Goal: Task Accomplishment & Management: Use online tool/utility

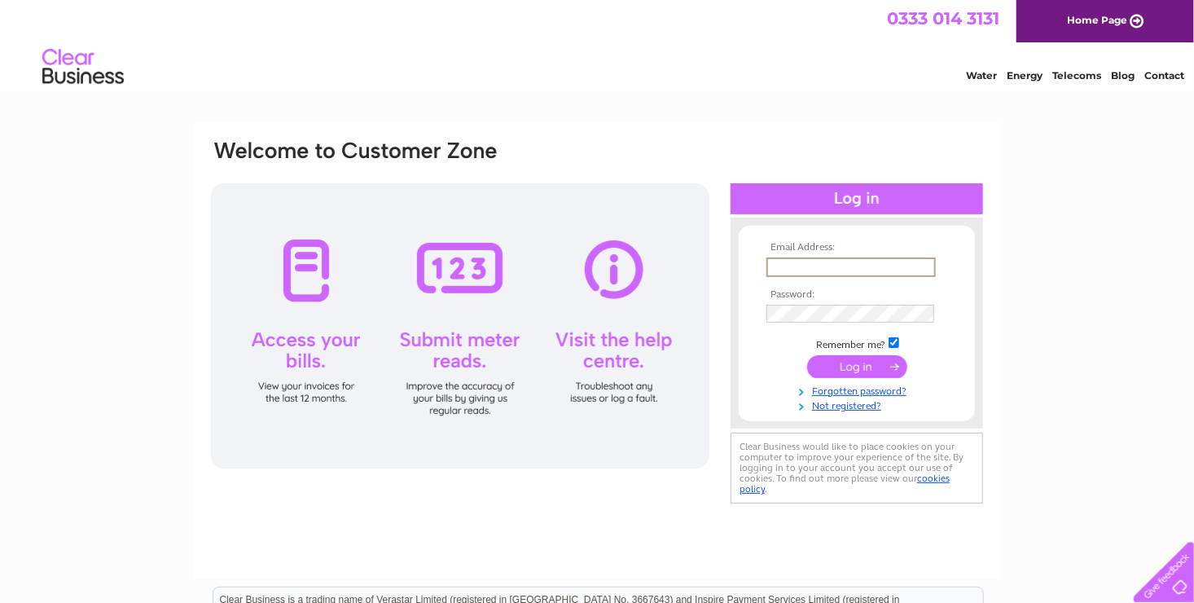
click at [779, 266] on input "text" at bounding box center [850, 267] width 169 height 20
type input "[EMAIL_ADDRESS][DOMAIN_NAME]"
click at [862, 367] on input "submit" at bounding box center [857, 365] width 100 height 23
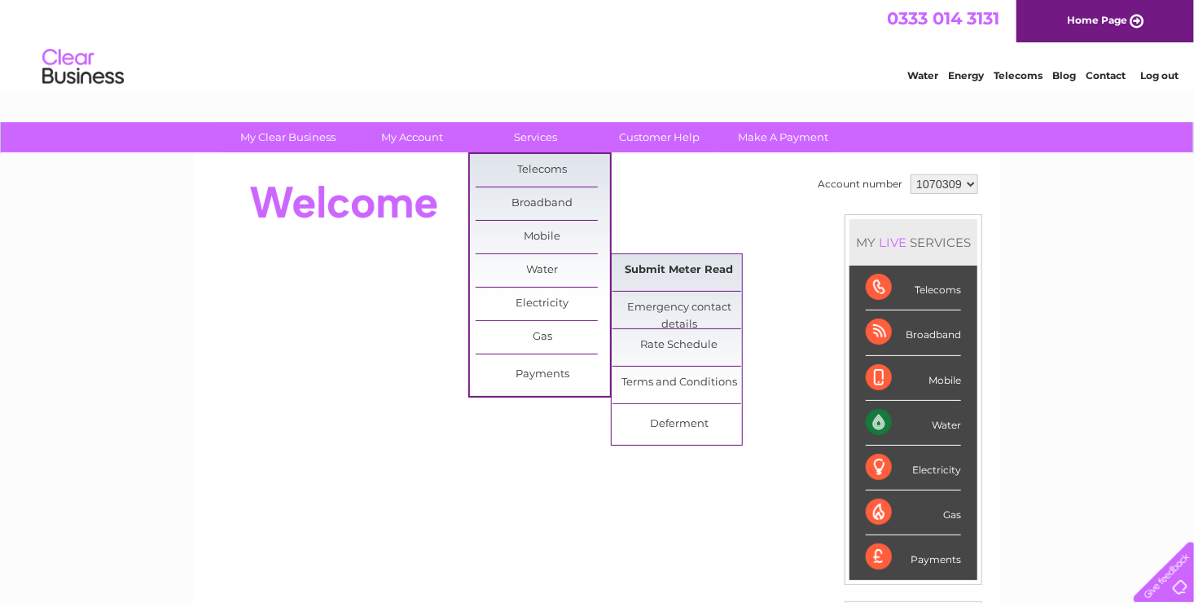
click at [669, 263] on link "Submit Meter Read" at bounding box center [679, 270] width 134 height 33
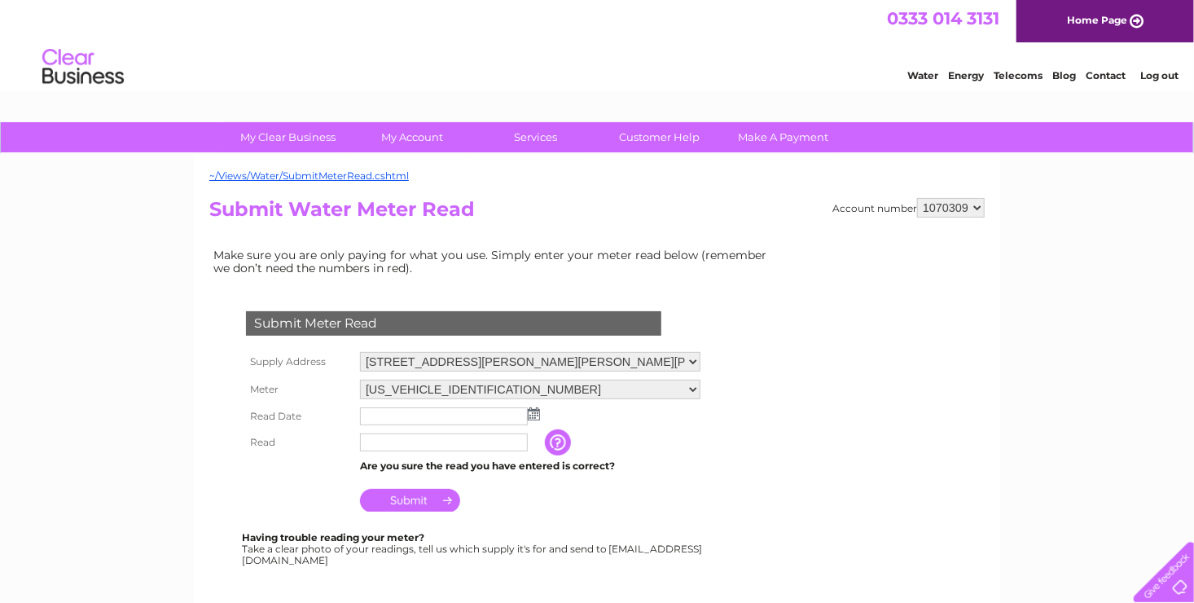
click at [533, 412] on img at bounding box center [534, 413] width 12 height 13
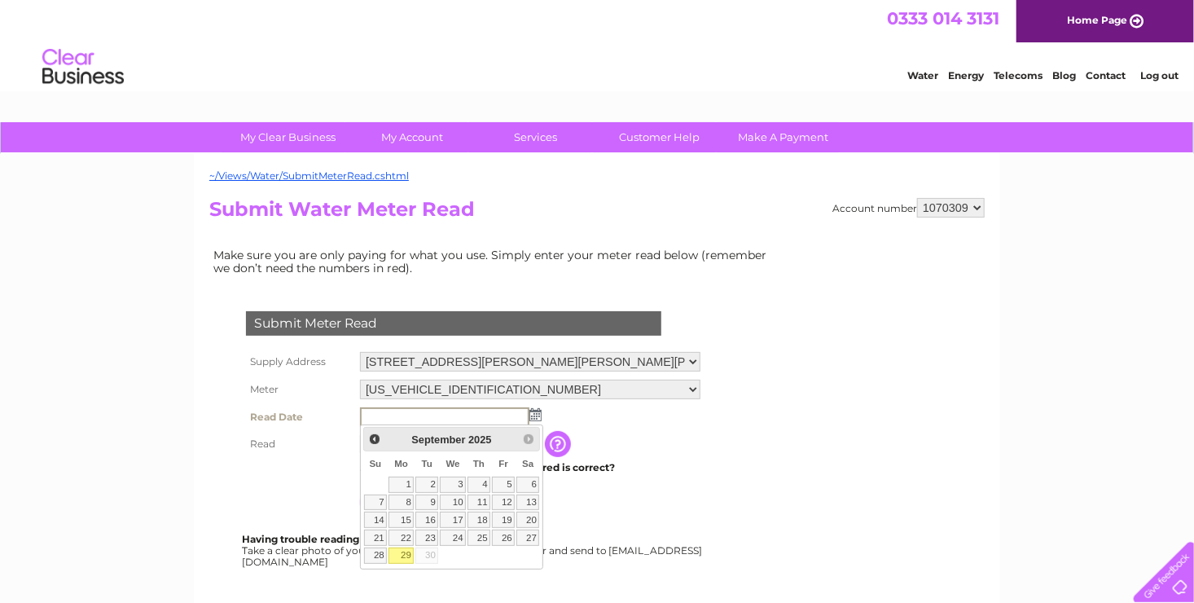
click at [401, 550] on link "29" at bounding box center [400, 555] width 25 height 16
type input "[DATE]"
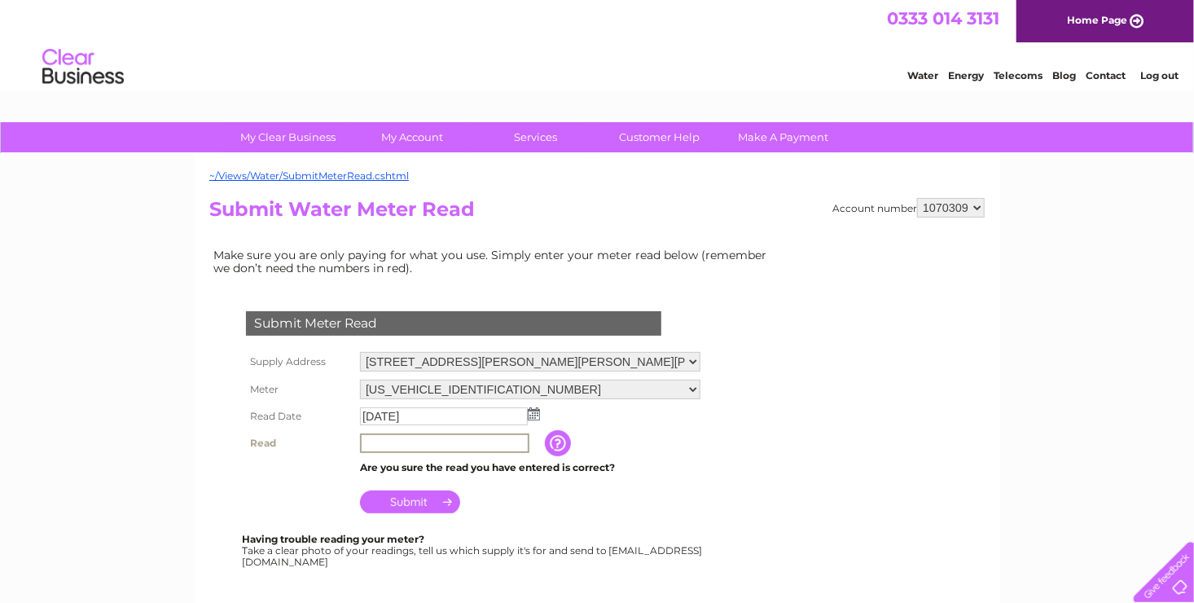
click at [369, 443] on input "text" at bounding box center [444, 443] width 169 height 20
type input "86064"
click at [414, 499] on input "Submit" at bounding box center [410, 501] width 100 height 23
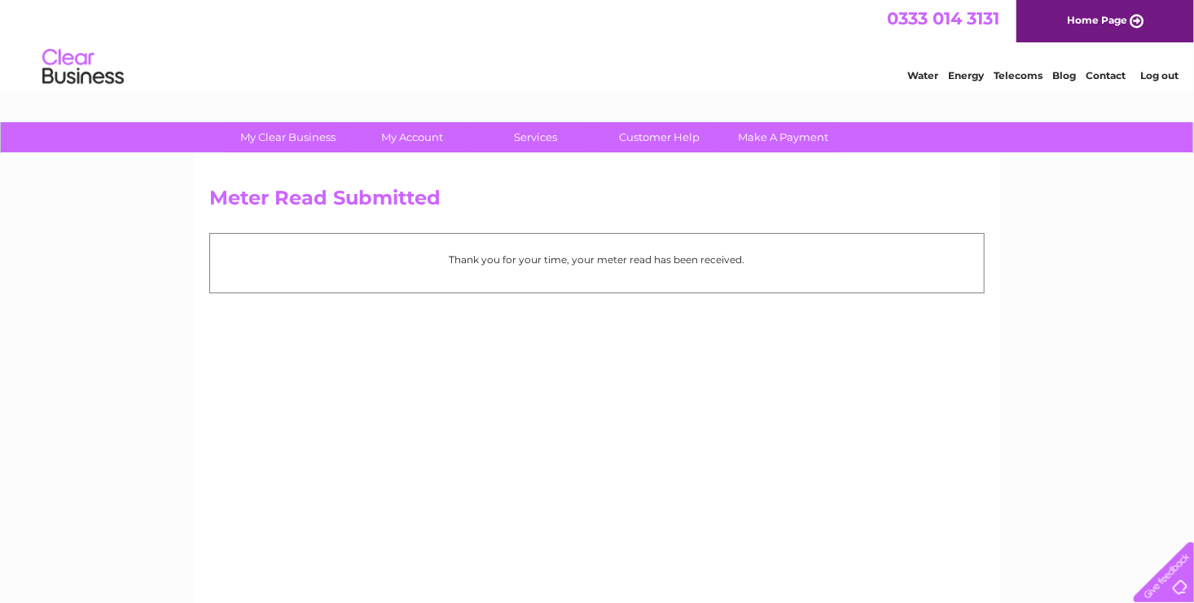
click at [1154, 75] on link "Log out" at bounding box center [1159, 75] width 38 height 12
